Goal: Task Accomplishment & Management: Understand process/instructions

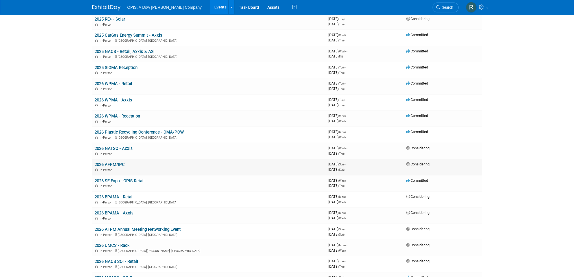
scroll to position [56, 0]
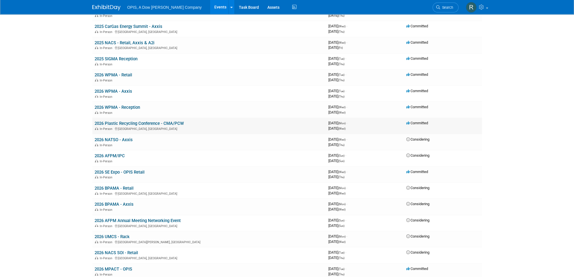
click at [147, 124] on link "2026 Plastic Recycling Conference - CMA/PCW" at bounding box center [139, 123] width 89 height 5
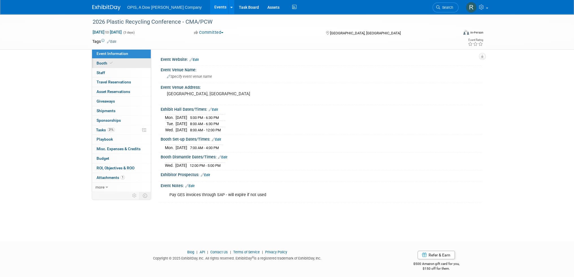
click at [102, 63] on span "Booth" at bounding box center [104, 63] width 17 height 5
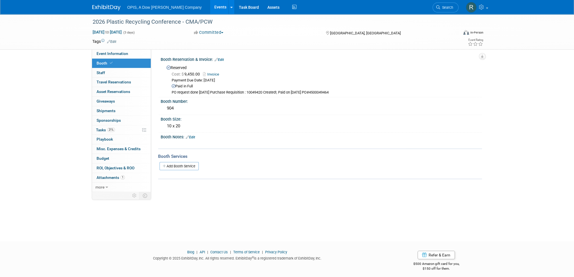
click at [210, 5] on link "Events" at bounding box center [220, 7] width 21 height 14
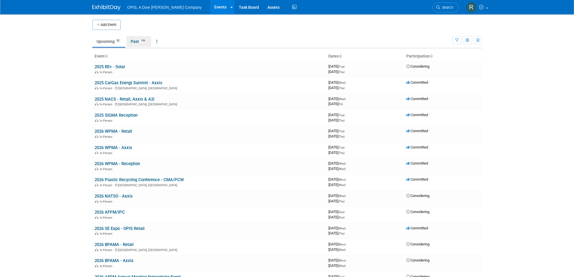
click at [137, 40] on link "Past 106" at bounding box center [138, 41] width 25 height 11
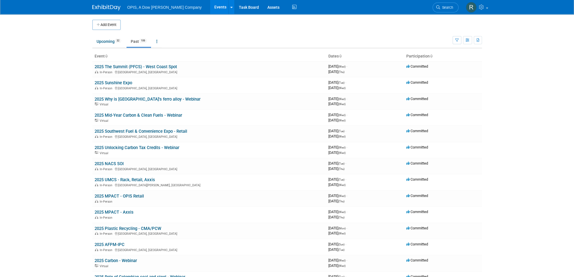
click at [115, 227] on link "2025 Plastic Recycling - CMA/PCW" at bounding box center [128, 228] width 67 height 5
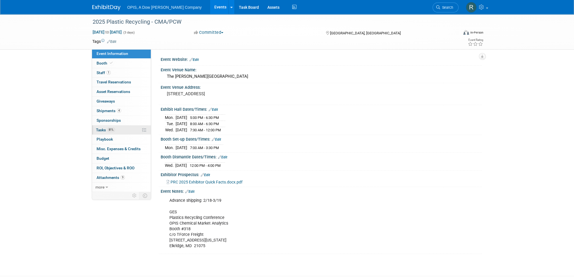
click at [100, 133] on link "81% Tasks 81%" at bounding box center [121, 130] width 59 height 9
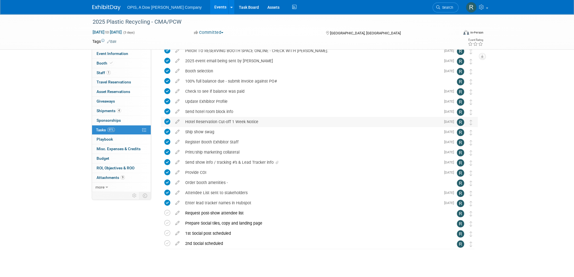
scroll to position [43, 0]
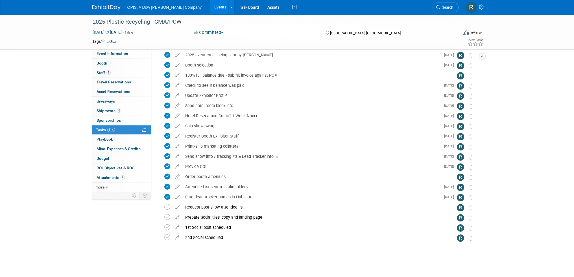
click at [177, 96] on icon at bounding box center [177, 94] width 10 height 7
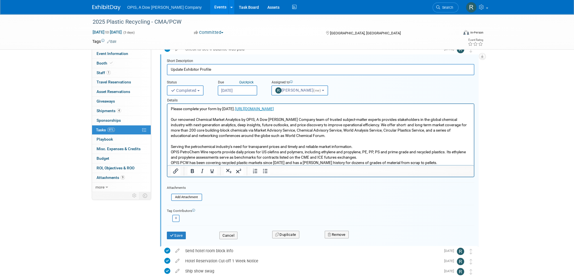
scroll to position [108, 0]
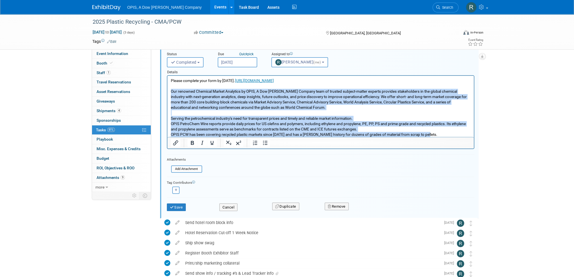
drag, startPoint x: 425, startPoint y: 134, endPoint x: 168, endPoint y: 94, distance: 259.8
click at [168, 94] on html "Please complete your form by [DATE]. [URL][DOMAIN_NAME] Our renowned Chemical M…" at bounding box center [320, 107] width 306 height 62
copy p "Lor ipsumdol Sitametc Adipis Elitseddo ei TEMP, I Utl Etdol Magnaal enim ad min…"
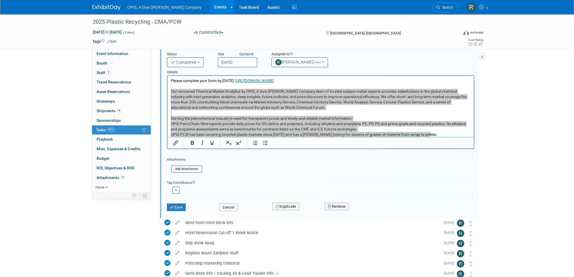
drag, startPoint x: 228, startPoint y: 206, endPoint x: 230, endPoint y: 202, distance: 4.8
click at [228, 206] on button "Cancel" at bounding box center [228, 208] width 18 height 8
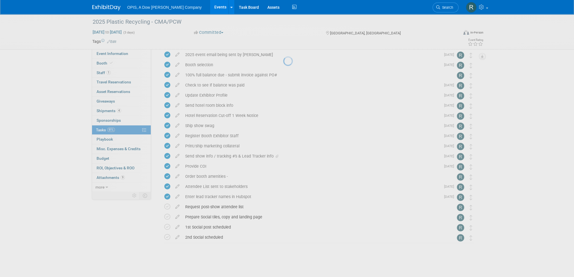
scroll to position [43, 0]
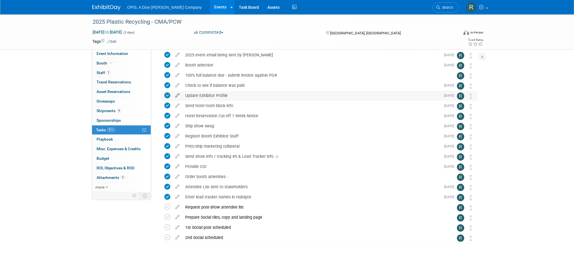
click at [177, 97] on icon at bounding box center [177, 94] width 10 height 7
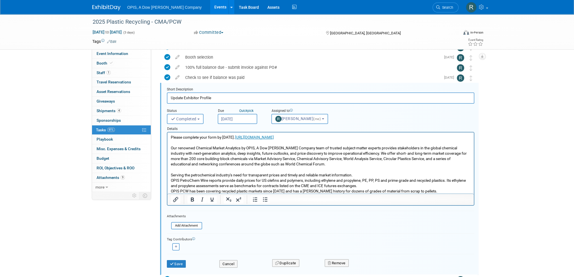
scroll to position [51, 0]
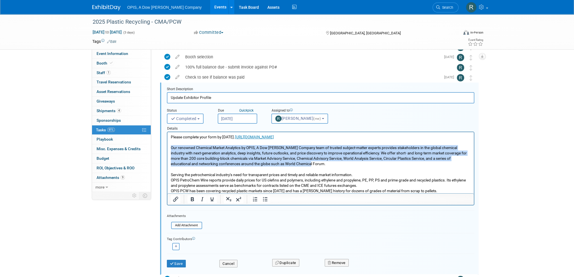
drag, startPoint x: 298, startPoint y: 164, endPoint x: 330, endPoint y: 281, distance: 122.1
click at [167, 150] on html "Please complete your form by [DATE]. [URL][DOMAIN_NAME] Our renowned Chemical M…" at bounding box center [320, 163] width 306 height 62
copy p "Our renowned Chemical Market Analytics by OPIS, A Dow [PERSON_NAME] Company tea…"
